Goal: Information Seeking & Learning: Learn about a topic

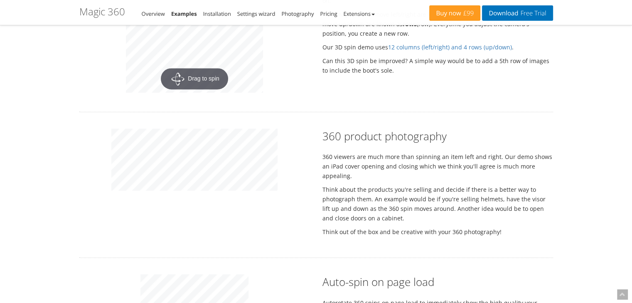
scroll to position [1122, 0]
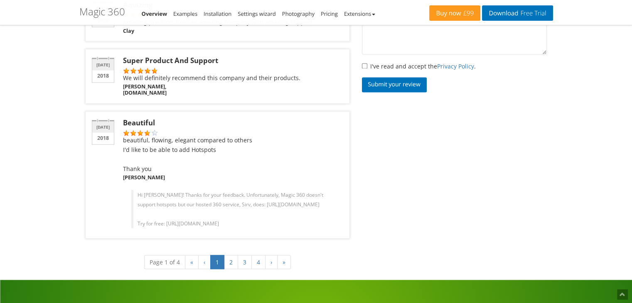
scroll to position [1330, 0]
